Goal: Transaction & Acquisition: Obtain resource

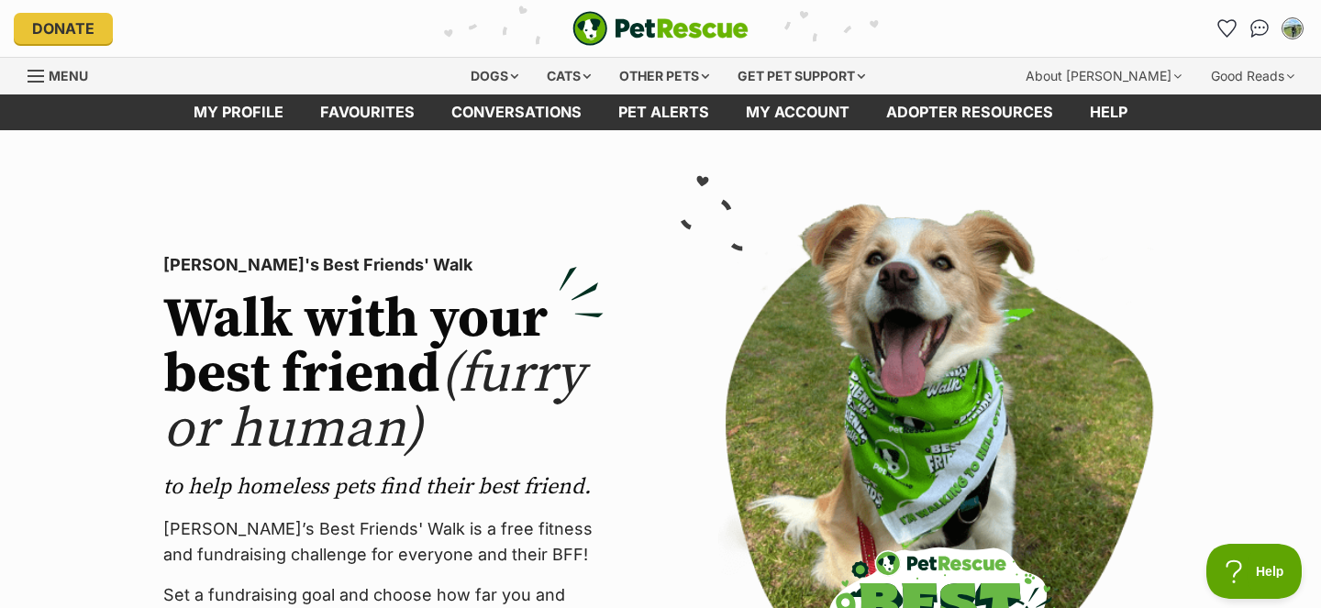
click at [382, 130] on section "[PERSON_NAME]'s Best Friends' Walk Walk with your best friend (furry or human) …" at bounding box center [660, 488] width 1321 height 717
click at [388, 112] on link "Favourites" at bounding box center [367, 112] width 131 height 36
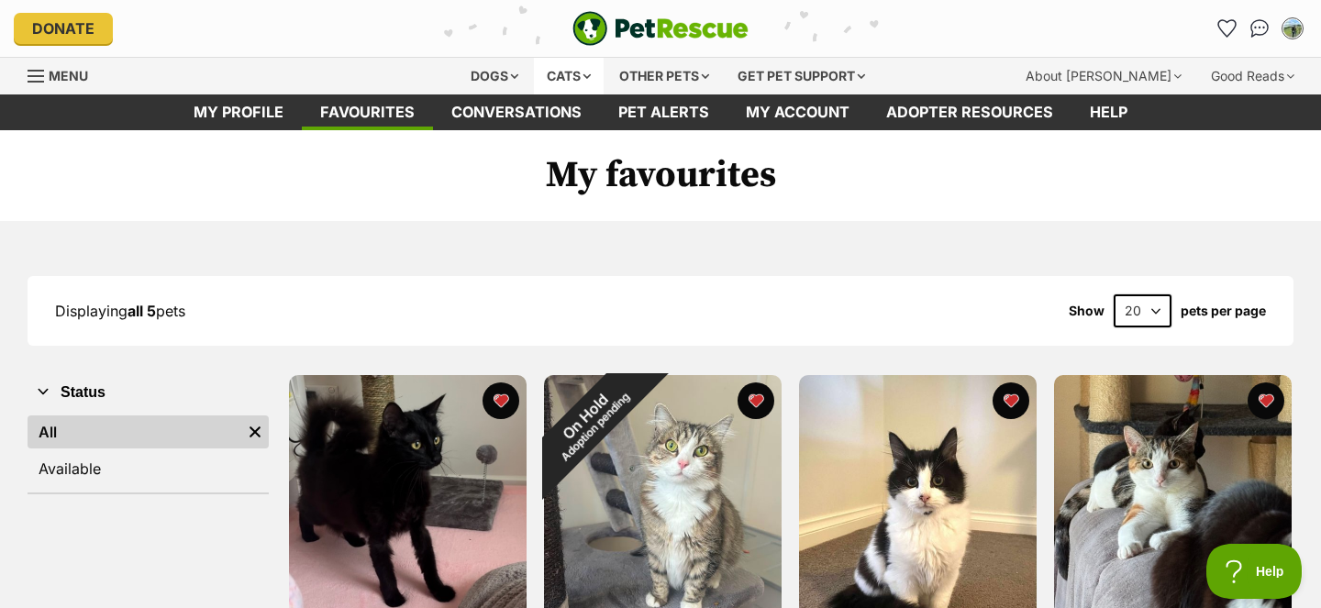
click at [586, 72] on div "Cats" at bounding box center [569, 76] width 70 height 37
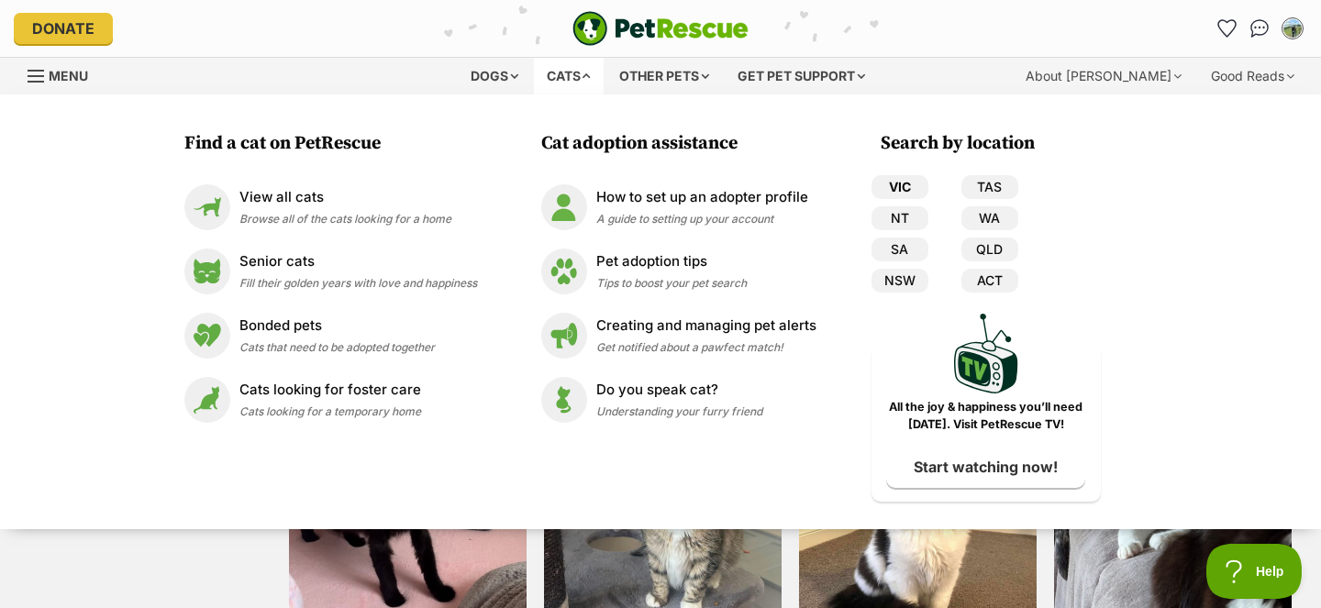
click at [894, 192] on link "VIC" at bounding box center [900, 187] width 57 height 24
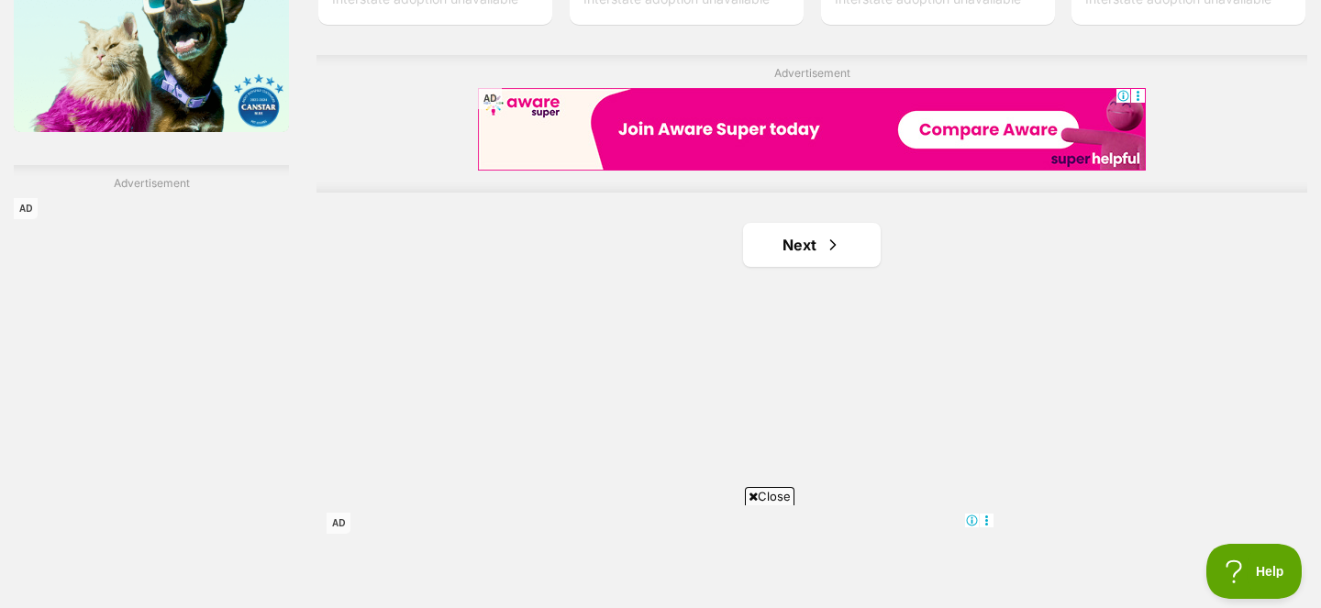
scroll to position [3313, 0]
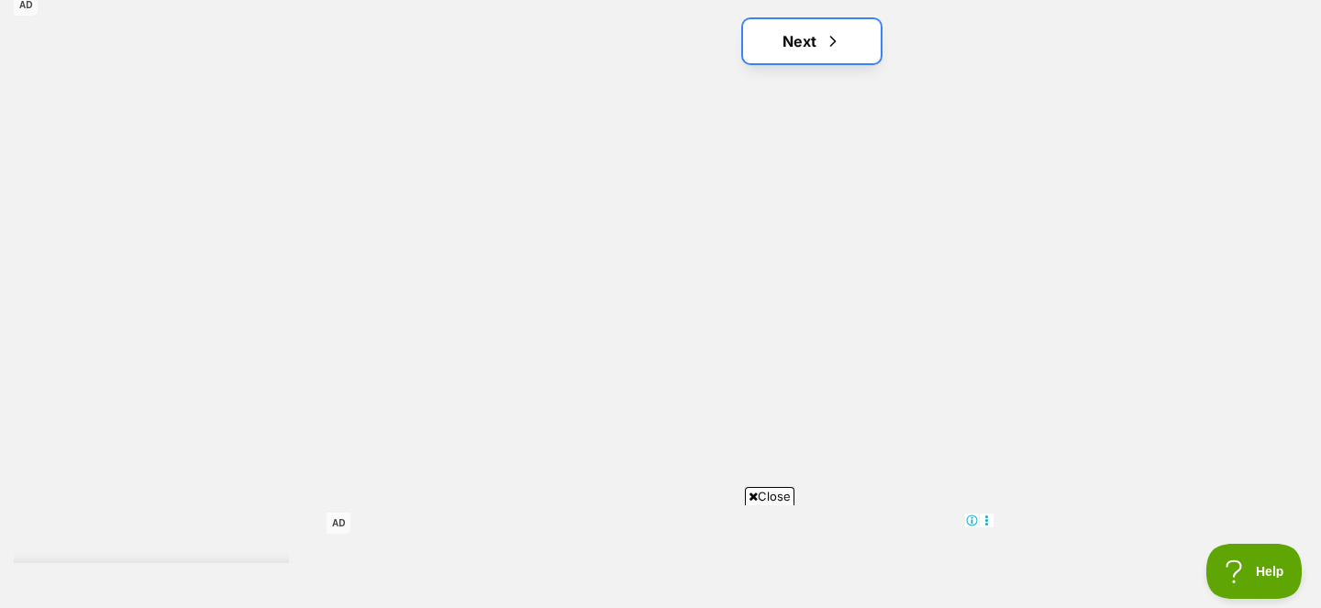
click at [804, 35] on link "Next" at bounding box center [812, 41] width 138 height 44
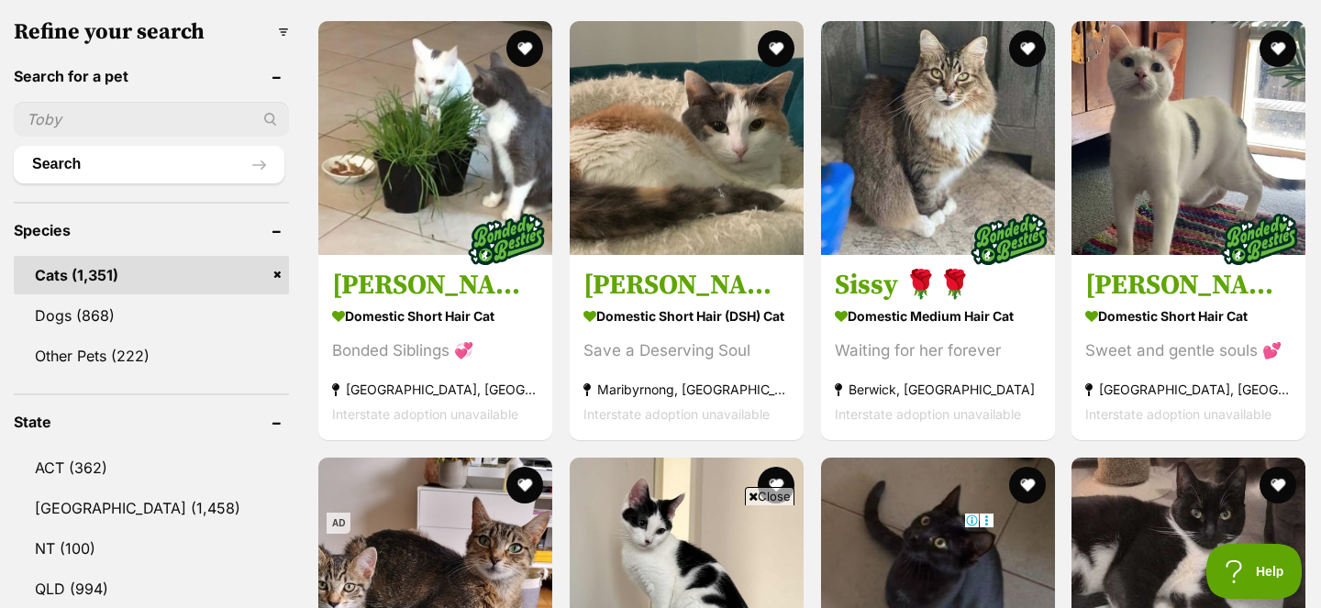
scroll to position [557, 0]
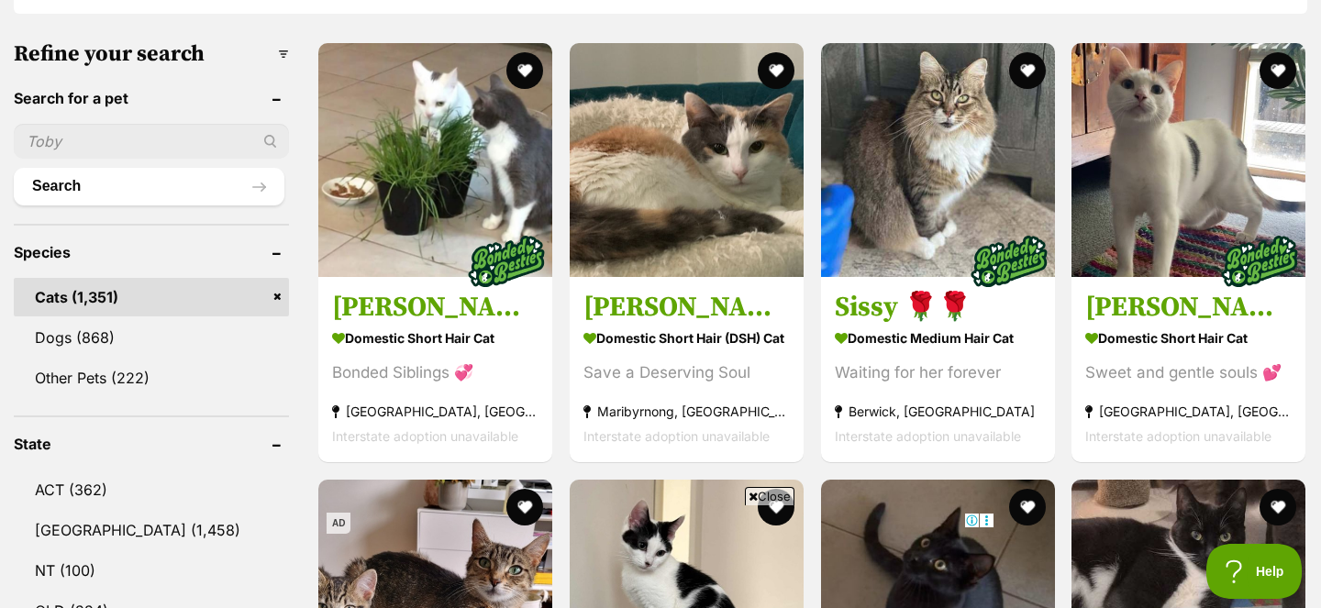
click at [130, 128] on input "text" at bounding box center [151, 141] width 275 height 35
type input "curlew"
click at [154, 182] on button "Search" at bounding box center [149, 186] width 271 height 37
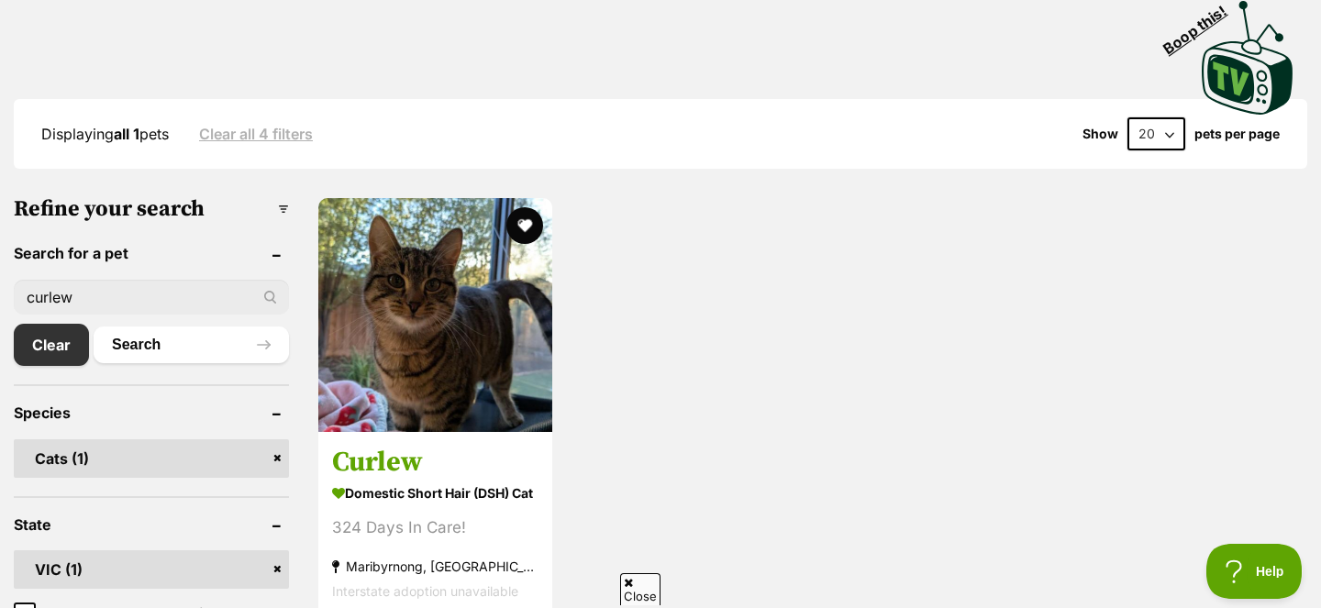
scroll to position [405, 0]
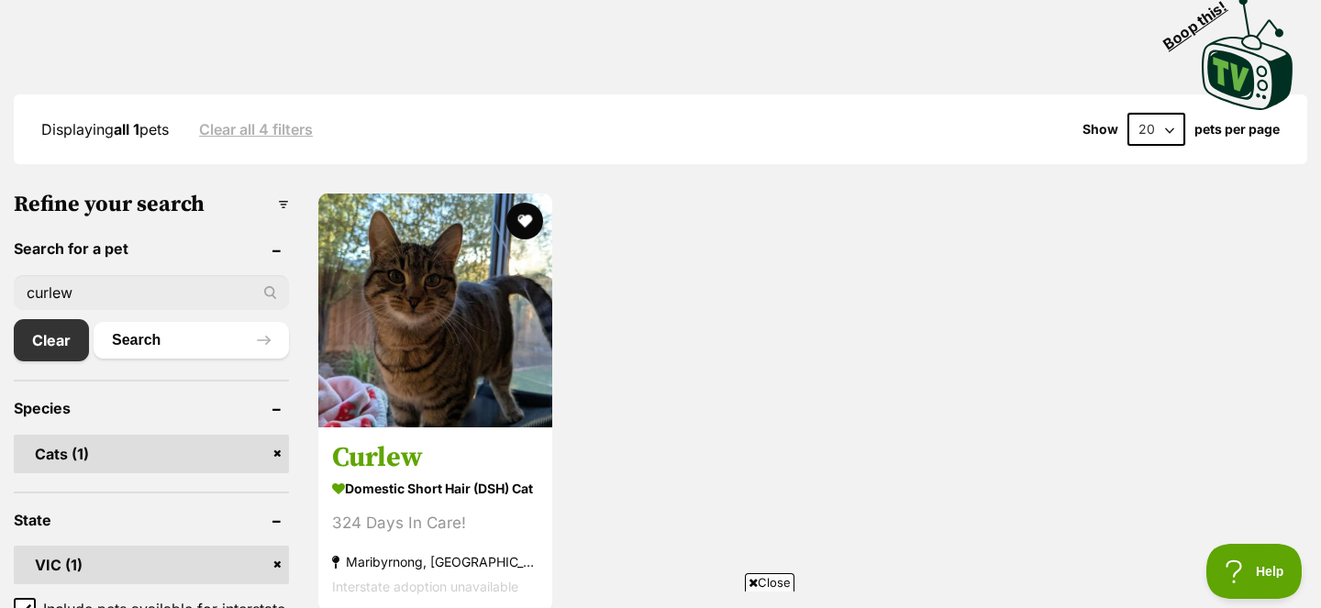
click at [169, 275] on input "curlew" at bounding box center [151, 292] width 275 height 35
drag, startPoint x: 164, startPoint y: 287, endPoint x: 0, endPoint y: 269, distance: 165.2
type input "[PERSON_NAME]"
click at [127, 346] on button "Search" at bounding box center [191, 340] width 195 height 37
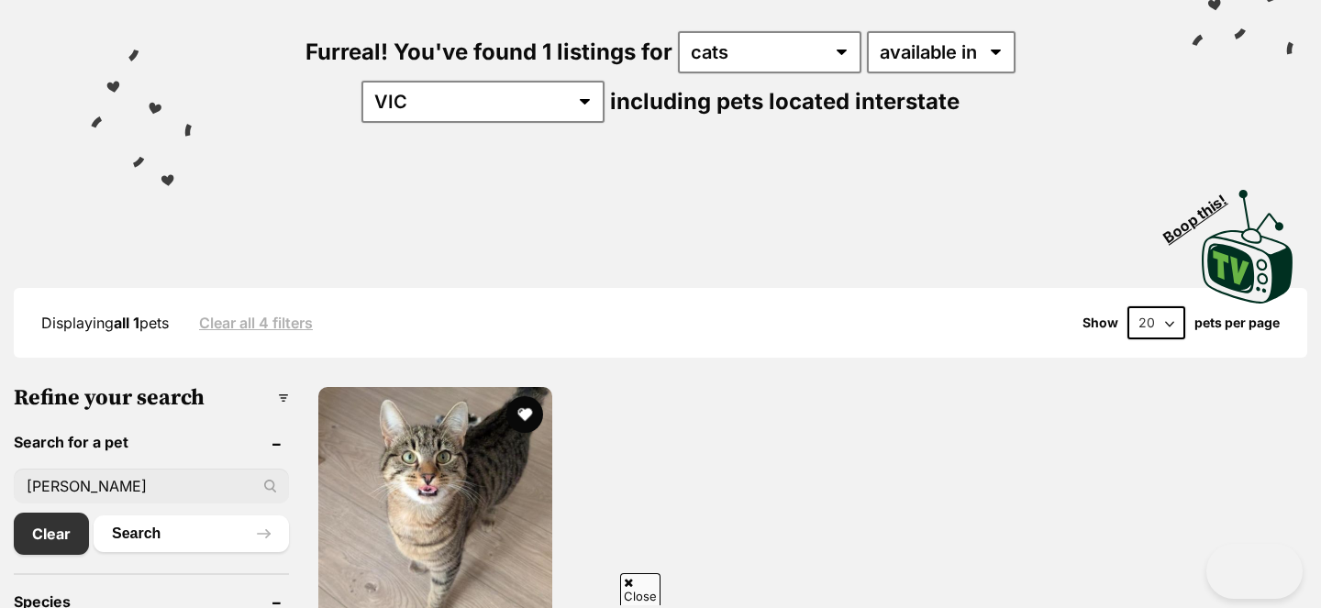
scroll to position [475, 0]
